Goal: Register for event/course

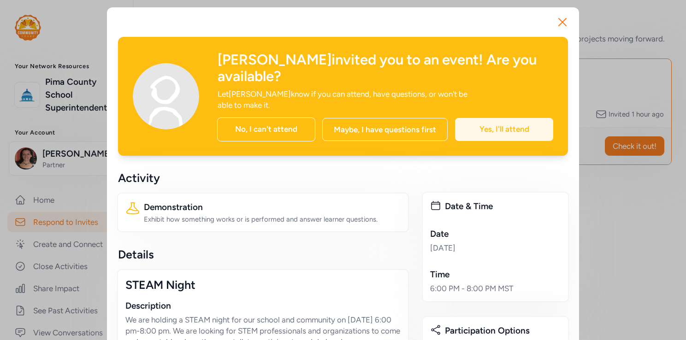
click at [499, 119] on div "Yes, I'll attend" at bounding box center [504, 129] width 98 height 23
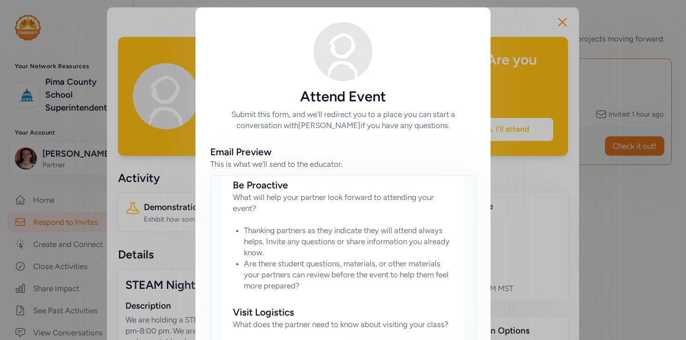
click at [411, 191] on div "Be Proactive" at bounding box center [343, 185] width 220 height 13
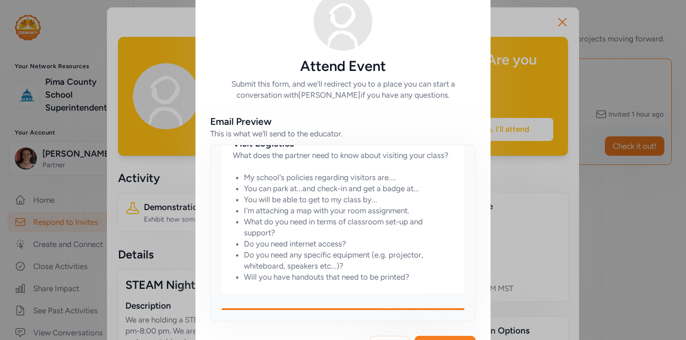
scroll to position [67, 0]
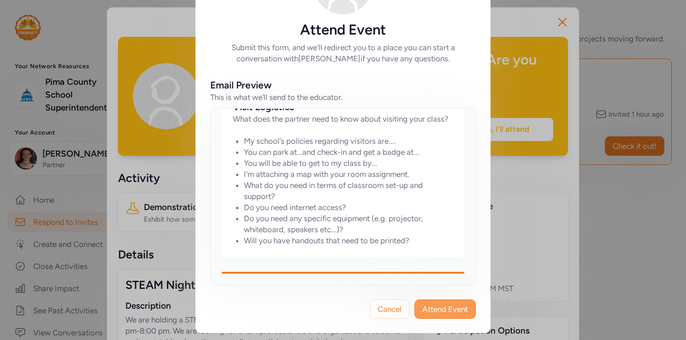
click at [443, 311] on span "Attend Event" at bounding box center [446, 309] width 46 height 11
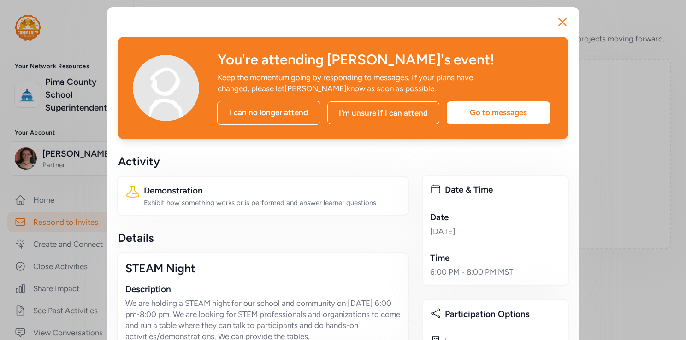
click at [561, 18] on icon "button" at bounding box center [562, 22] width 15 height 15
